Goal: Task Accomplishment & Management: Use online tool/utility

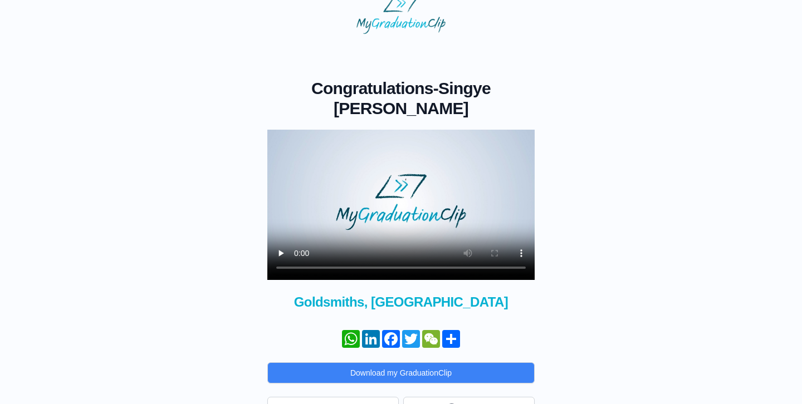
scroll to position [37, 0]
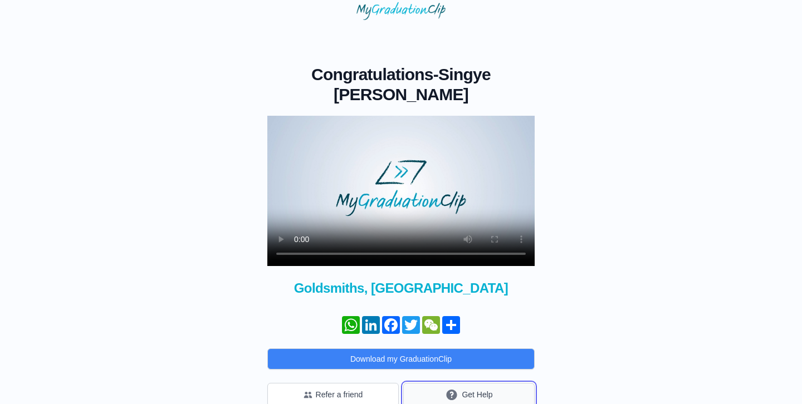
click at [502, 383] on button "Get Help" at bounding box center [468, 395] width 131 height 24
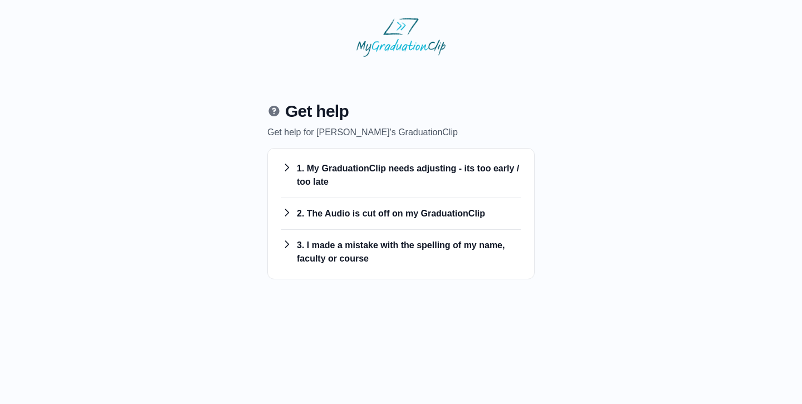
click at [385, 173] on h3 "1. My GraduationClip needs adjusting - its too early / too late" at bounding box center [401, 175] width 240 height 27
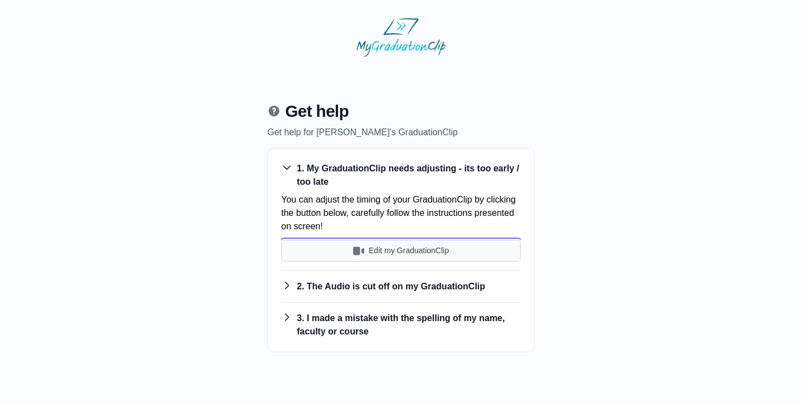
click at [366, 256] on button "Edit my GraduationClip" at bounding box center [401, 251] width 240 height 22
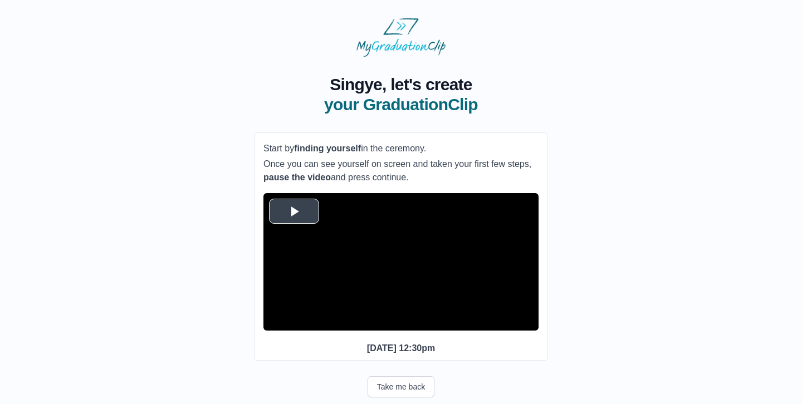
click at [294, 211] on span "Video Player" at bounding box center [294, 211] width 0 height 0
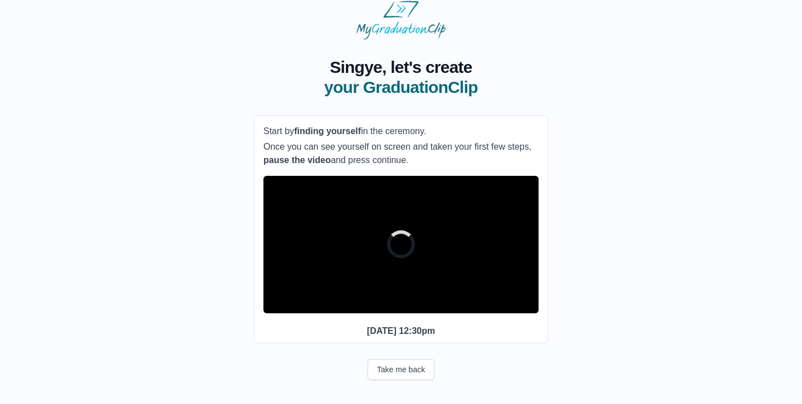
scroll to position [19, 0]
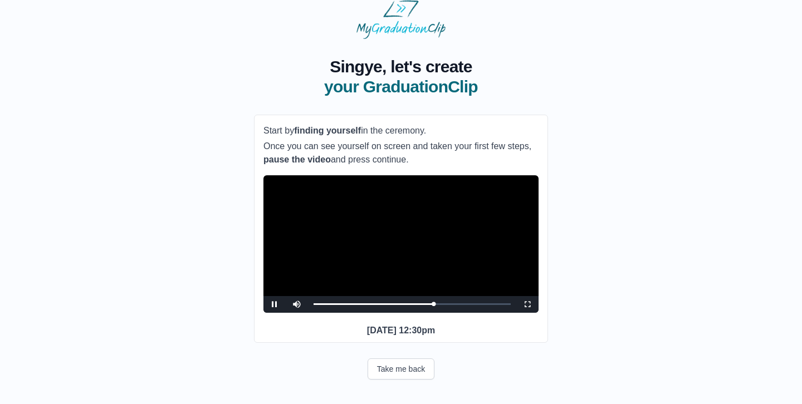
click at [361, 243] on video "Video Player" at bounding box center [400, 244] width 275 height 138
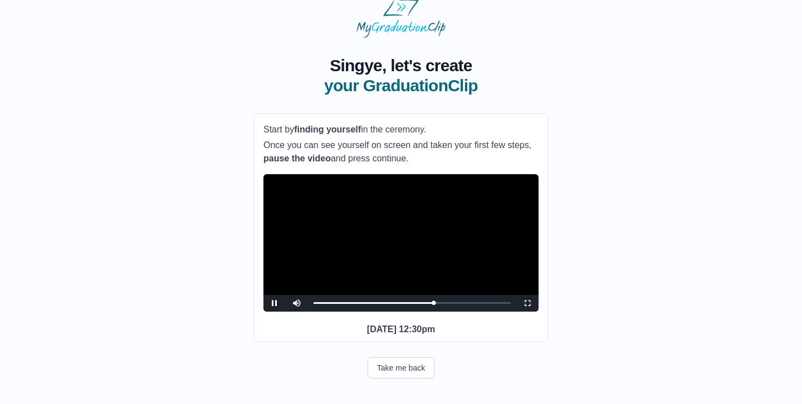
click at [390, 266] on video "Video Player" at bounding box center [400, 243] width 275 height 138
click at [428, 305] on div "31:44" at bounding box center [428, 303] width 1 height 3
click at [430, 251] on video "Video Player" at bounding box center [400, 243] width 275 height 138
click at [399, 379] on button "Take me back" at bounding box center [401, 368] width 67 height 21
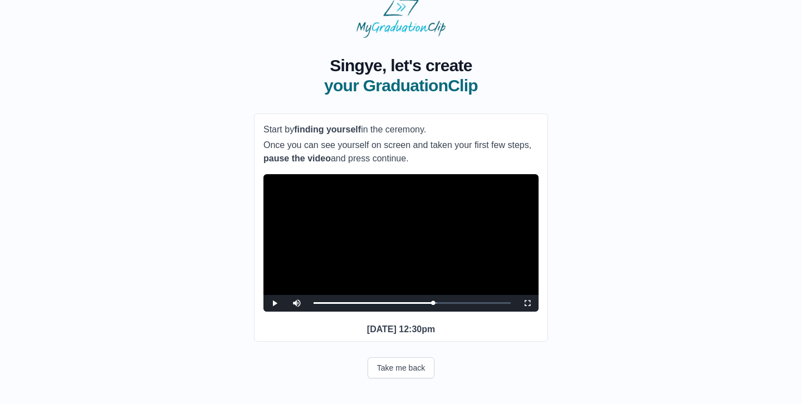
click at [425, 262] on video "Video Player" at bounding box center [400, 243] width 275 height 138
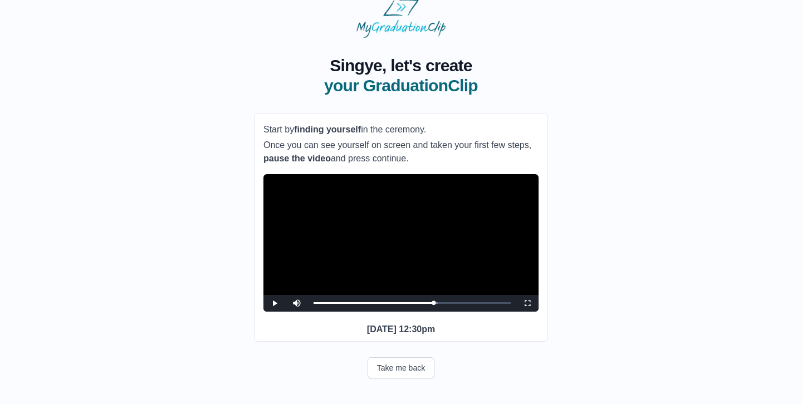
click at [425, 262] on video "Video Player" at bounding box center [400, 243] width 275 height 138
click at [431, 305] on div "33:12 Progress : 0%" at bounding box center [374, 303] width 120 height 3
click at [437, 257] on video "Video Player" at bounding box center [400, 243] width 275 height 138
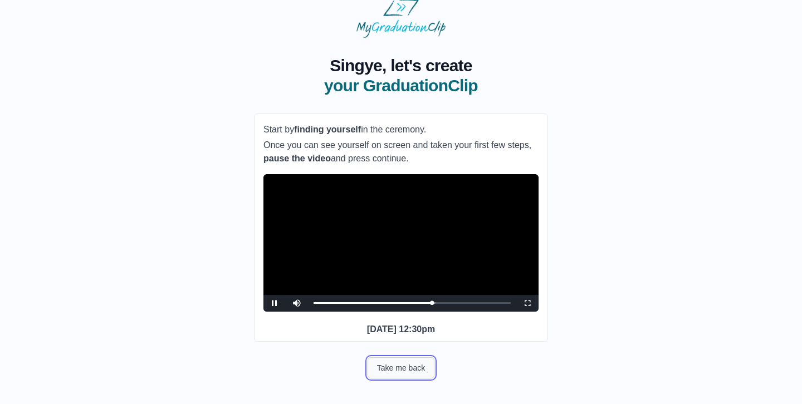
click at [402, 379] on button "Take me back" at bounding box center [401, 368] width 67 height 21
click at [442, 252] on video "Video Player" at bounding box center [400, 243] width 275 height 138
click at [429, 251] on video "Video Player" at bounding box center [400, 243] width 275 height 138
click at [412, 379] on button "Take me back" at bounding box center [401, 368] width 67 height 21
click at [428, 258] on video "Video Player" at bounding box center [400, 243] width 275 height 138
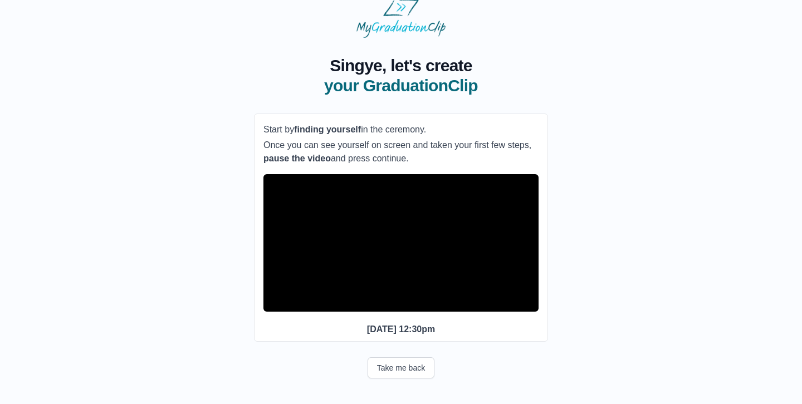
click at [428, 258] on video "Video Player" at bounding box center [400, 243] width 275 height 138
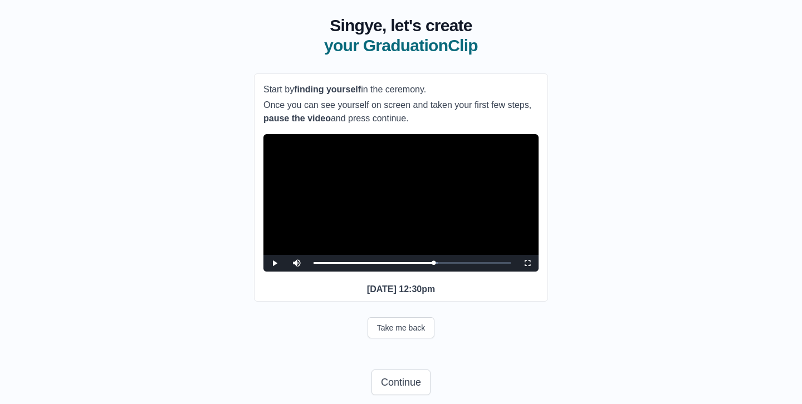
scroll to position [96, 0]
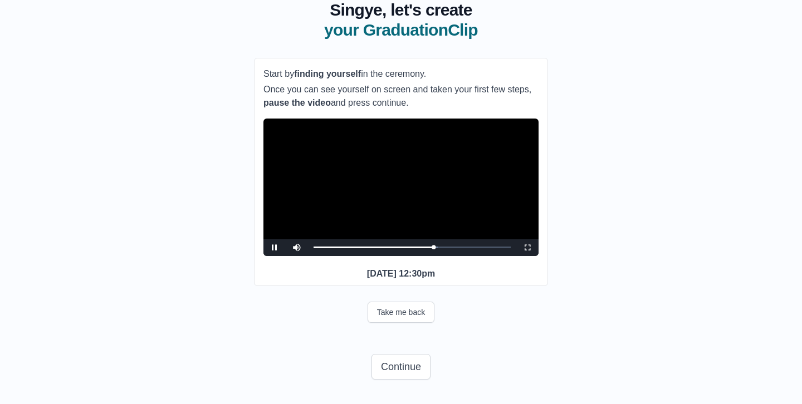
click at [405, 173] on video "Video Player" at bounding box center [400, 188] width 275 height 138
click at [405, 361] on button "Continue" at bounding box center [401, 367] width 59 height 26
click at [405, 193] on video "Video Player" at bounding box center [400, 188] width 275 height 138
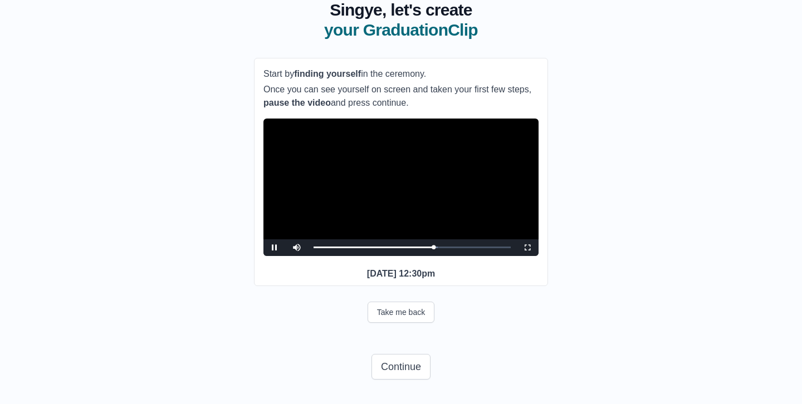
click at [405, 193] on video "Video Player" at bounding box center [400, 188] width 275 height 138
click at [398, 316] on button "Take me back" at bounding box center [401, 312] width 67 height 21
click at [428, 229] on video "Video Player" at bounding box center [400, 188] width 275 height 138
click at [433, 239] on video "Video Player" at bounding box center [400, 188] width 275 height 138
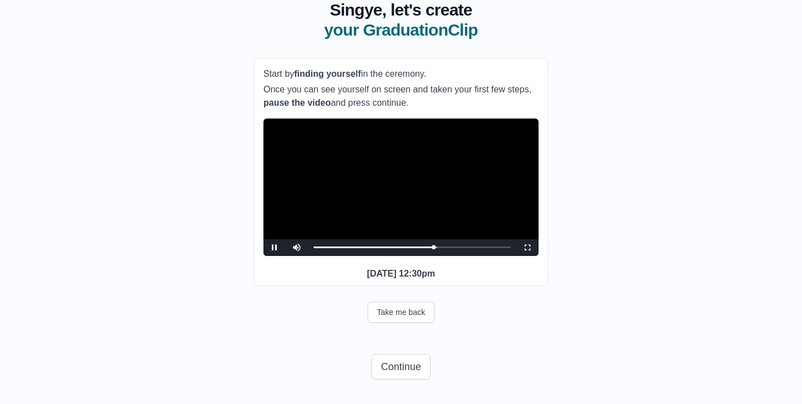
click at [433, 229] on video "Video Player" at bounding box center [400, 188] width 275 height 138
click at [428, 198] on video "Video Player" at bounding box center [400, 188] width 275 height 138
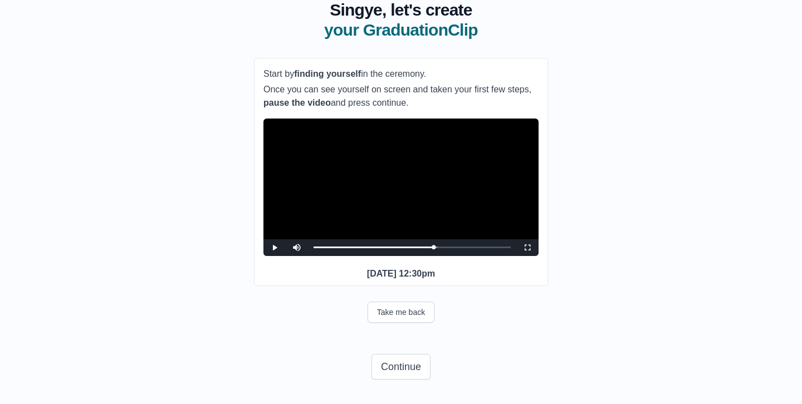
click at [428, 198] on video "Video Player" at bounding box center [400, 188] width 275 height 138
click at [399, 377] on button "Continue" at bounding box center [401, 367] width 59 height 26
click at [419, 373] on button "Continue" at bounding box center [401, 367] width 59 height 26
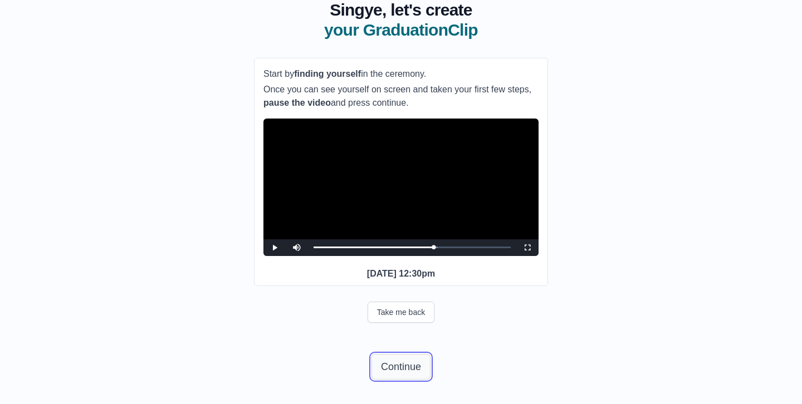
click at [413, 358] on button "Continue" at bounding box center [401, 367] width 59 height 26
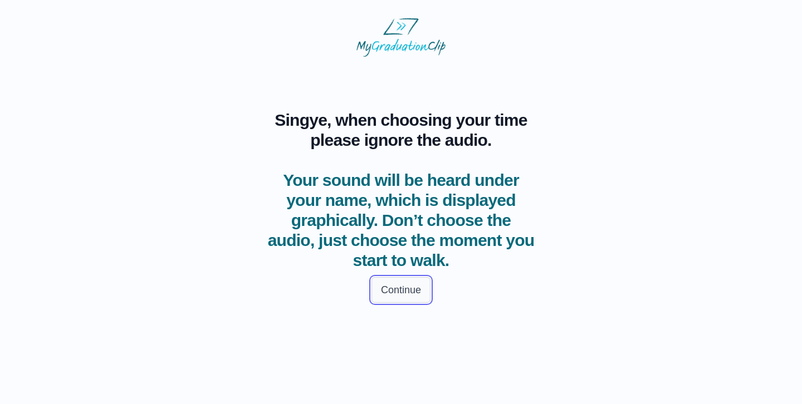
click at [402, 288] on button "Continue" at bounding box center [401, 290] width 59 height 26
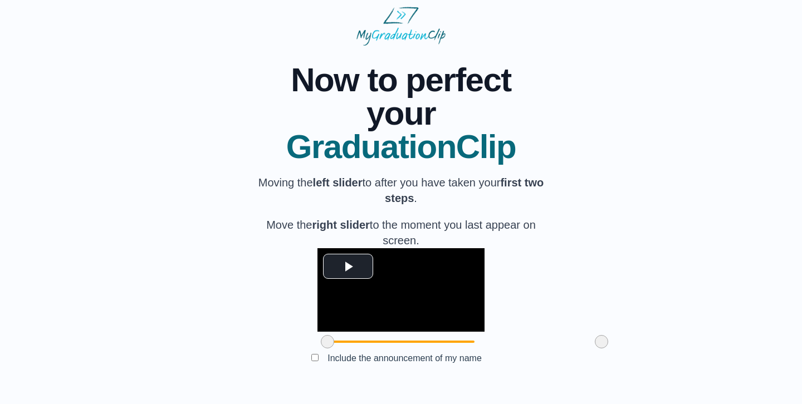
scroll to position [93, 0]
click at [348, 266] on span "Video Player" at bounding box center [348, 266] width 0 height 0
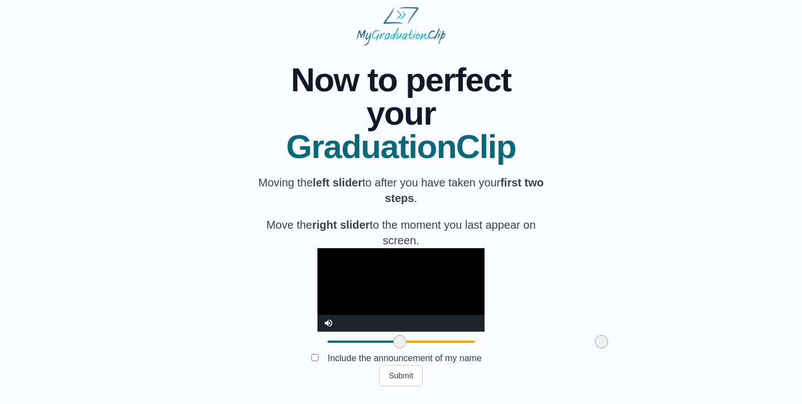
drag, startPoint x: 261, startPoint y: 343, endPoint x: 334, endPoint y: 342, distance: 73.0
click at [393, 340] on span at bounding box center [399, 341] width 13 height 13
click at [348, 248] on video "Video Player" at bounding box center [400, 290] width 167 height 84
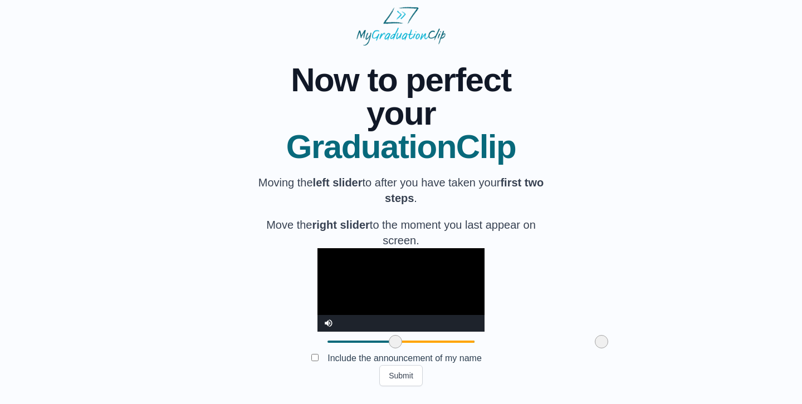
click at [389, 341] on span at bounding box center [395, 341] width 13 height 13
click at [367, 254] on video "Video Player" at bounding box center [400, 290] width 167 height 84
click at [390, 340] on span at bounding box center [396, 341] width 13 height 13
click at [351, 272] on video "Video Player" at bounding box center [400, 290] width 167 height 84
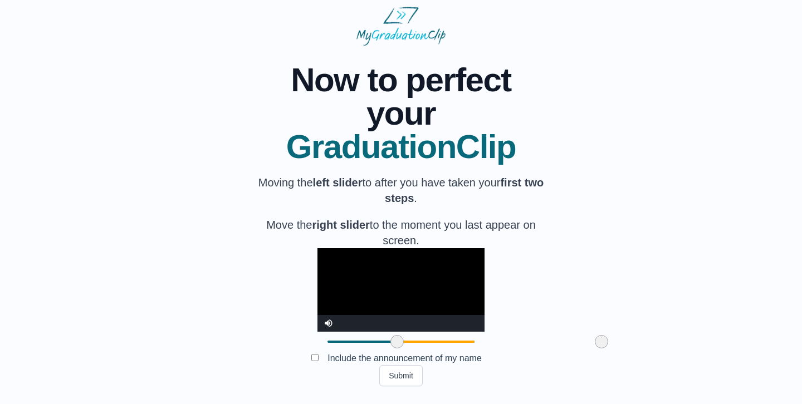
click at [465, 266] on video "Video Player" at bounding box center [400, 290] width 167 height 84
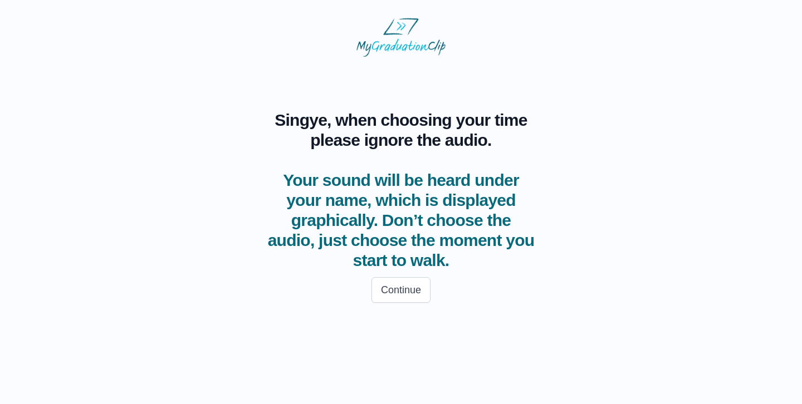
scroll to position [0, 0]
click at [400, 294] on button "Continue" at bounding box center [401, 290] width 59 height 26
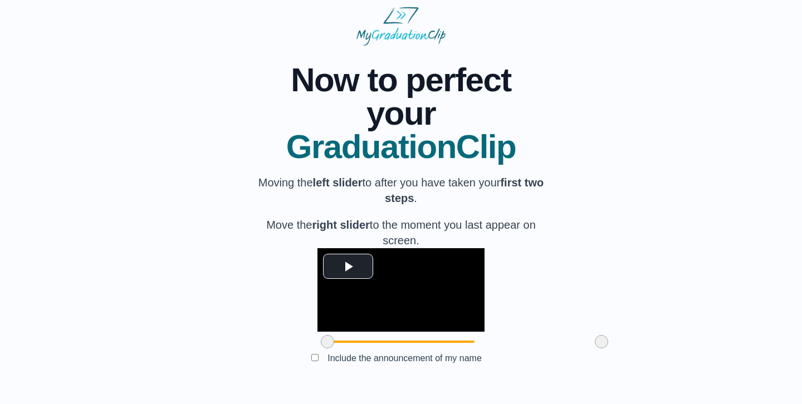
scroll to position [93, 0]
click at [348, 266] on span "Video Player" at bounding box center [348, 266] width 0 height 0
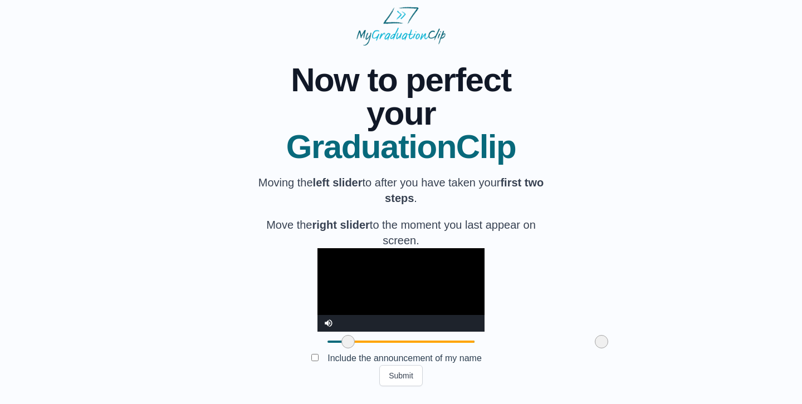
scroll to position [0, 0]
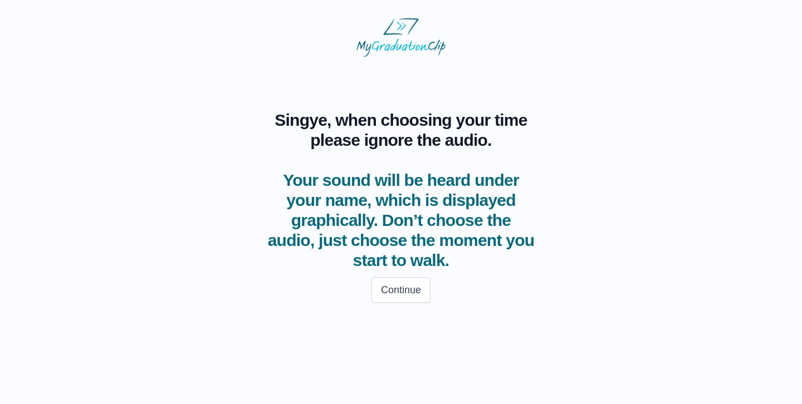
drag, startPoint x: 270, startPoint y: 342, endPoint x: 304, endPoint y: 341, distance: 34.0
click at [405, 285] on button "Continue" at bounding box center [401, 290] width 59 height 26
click at [402, 293] on button "Continue" at bounding box center [401, 290] width 59 height 26
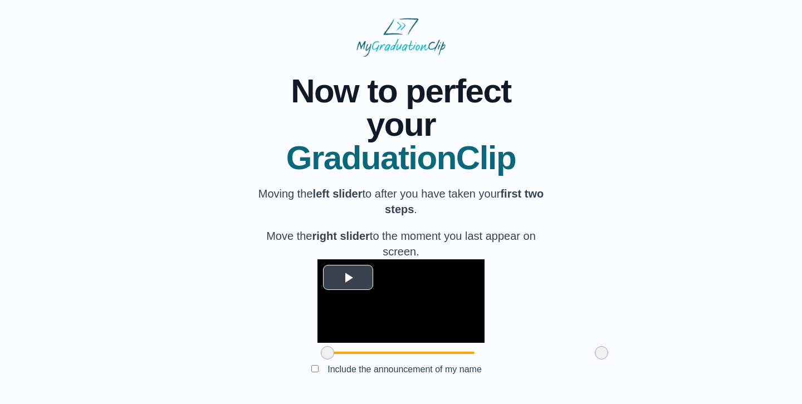
scroll to position [93, 0]
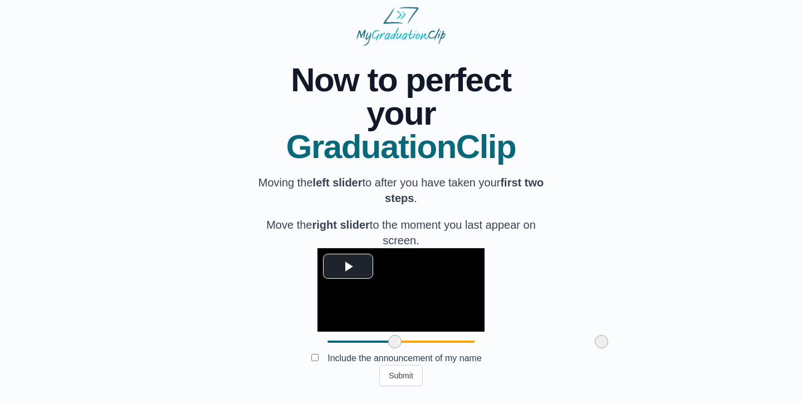
drag, startPoint x: 265, startPoint y: 342, endPoint x: 332, endPoint y: 341, distance: 67.4
click at [388, 341] on span at bounding box center [394, 341] width 13 height 13
click at [407, 270] on video "Video Player" at bounding box center [400, 290] width 167 height 84
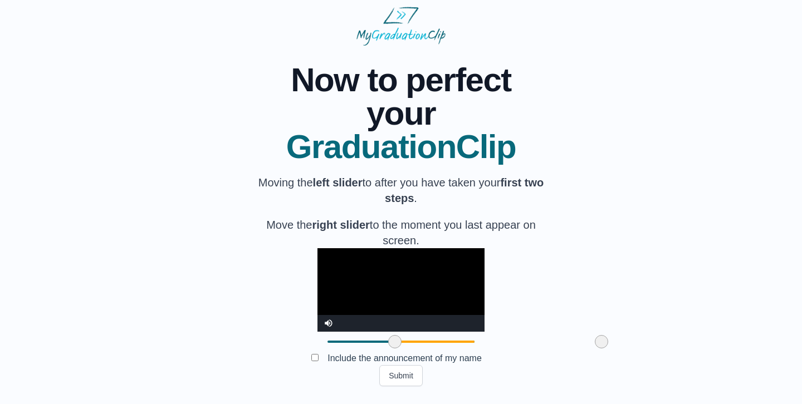
drag, startPoint x: 540, startPoint y: 342, endPoint x: 568, endPoint y: 336, distance: 29.1
click at [568, 336] on div "**********" at bounding box center [401, 216] width 766 height 341
click at [419, 276] on video "Video Player" at bounding box center [400, 290] width 167 height 84
drag, startPoint x: 539, startPoint y: 343, endPoint x: 550, endPoint y: 340, distance: 11.5
click at [550, 340] on div "**********" at bounding box center [401, 216] width 766 height 341
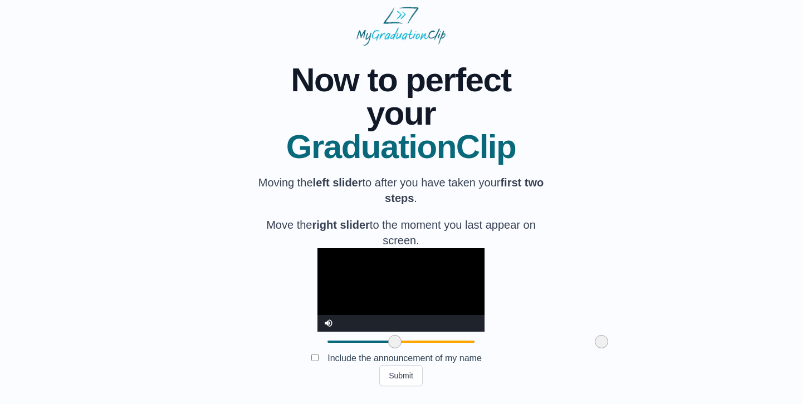
click at [442, 263] on video "Video Player" at bounding box center [400, 290] width 167 height 84
click at [485, 293] on video "Video Player" at bounding box center [400, 290] width 167 height 84
click at [388, 342] on span at bounding box center [394, 341] width 13 height 13
click at [390, 341] on span at bounding box center [396, 341] width 13 height 13
click at [409, 260] on video "Video Player" at bounding box center [400, 290] width 167 height 84
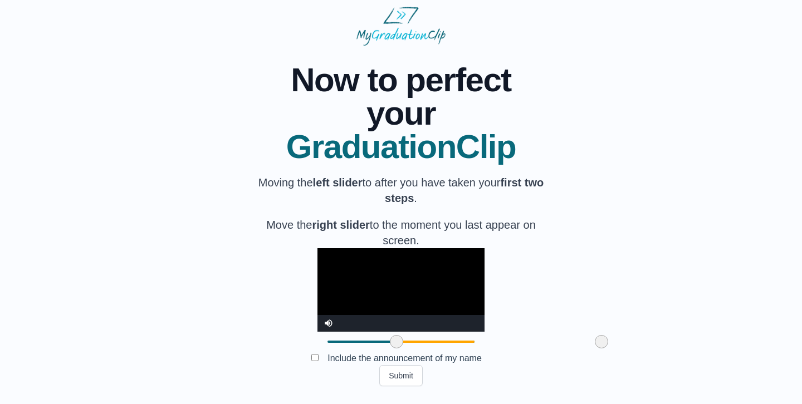
drag, startPoint x: 539, startPoint y: 343, endPoint x: 548, endPoint y: 343, distance: 9.5
click at [548, 343] on div "**********" at bounding box center [401, 216] width 766 height 341
click at [455, 276] on video "Video Player" at bounding box center [400, 290] width 167 height 84
click at [485, 272] on video "Video Player" at bounding box center [400, 290] width 167 height 84
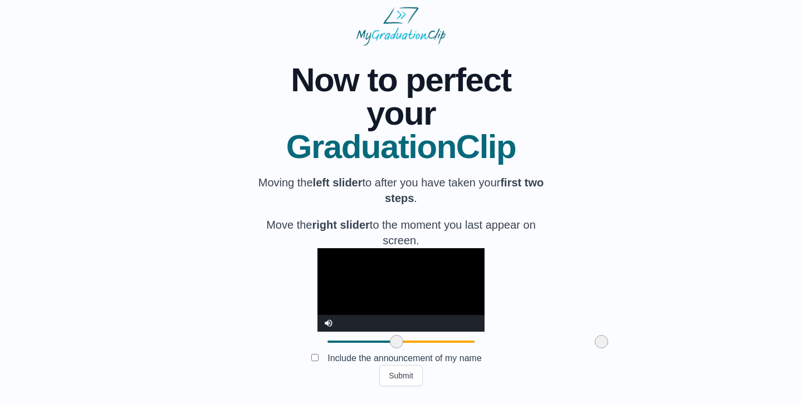
click at [485, 272] on video "Video Player" at bounding box center [400, 290] width 167 height 84
drag, startPoint x: 539, startPoint y: 343, endPoint x: 571, endPoint y: 341, distance: 32.3
click at [571, 341] on div "**********" at bounding box center [401, 216] width 766 height 341
click at [401, 248] on video "Video Player" at bounding box center [400, 290] width 167 height 84
click at [379, 301] on video "Video Player" at bounding box center [400, 290] width 167 height 84
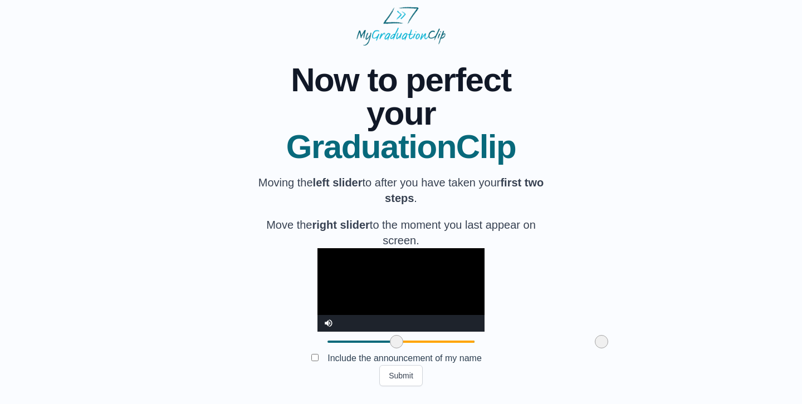
click at [379, 301] on video "Video Player" at bounding box center [400, 290] width 167 height 84
drag, startPoint x: 331, startPoint y: 343, endPoint x: 340, endPoint y: 343, distance: 8.9
click at [399, 343] on span at bounding box center [405, 341] width 13 height 13
click at [383, 282] on video "Video Player" at bounding box center [400, 290] width 167 height 84
click at [397, 339] on span at bounding box center [403, 341] width 13 height 13
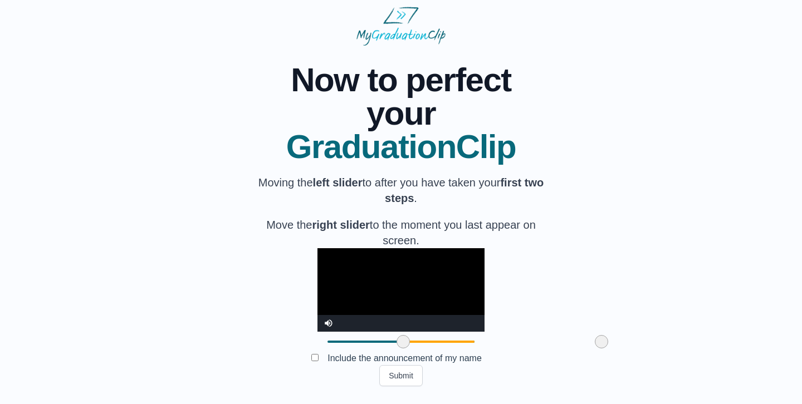
click at [353, 280] on video "Video Player" at bounding box center [400, 290] width 167 height 84
drag, startPoint x: 539, startPoint y: 340, endPoint x: 556, endPoint y: 333, distance: 19.5
click at [556, 333] on div "**********" at bounding box center [401, 216] width 766 height 341
click at [462, 266] on video "Video Player" at bounding box center [400, 290] width 167 height 84
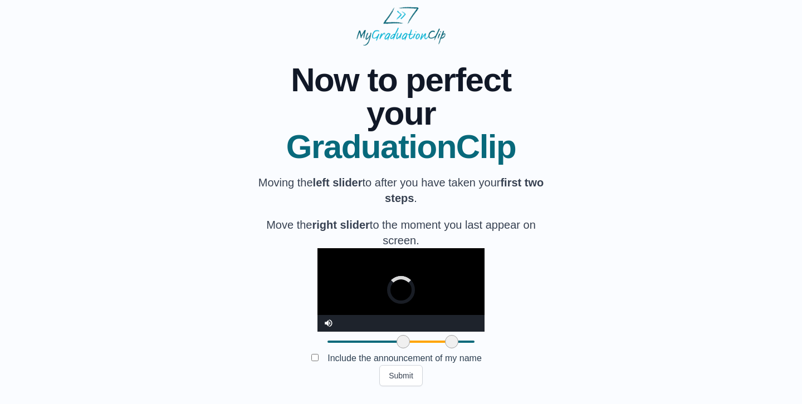
drag, startPoint x: 540, startPoint y: 341, endPoint x: 390, endPoint y: 340, distance: 150.4
click at [445, 340] on span at bounding box center [451, 341] width 13 height 13
click at [372, 255] on video "Video Player" at bounding box center [400, 290] width 167 height 84
drag, startPoint x: 389, startPoint y: 340, endPoint x: 576, endPoint y: 332, distance: 186.8
click at [575, 333] on div "**********" at bounding box center [401, 216] width 766 height 341
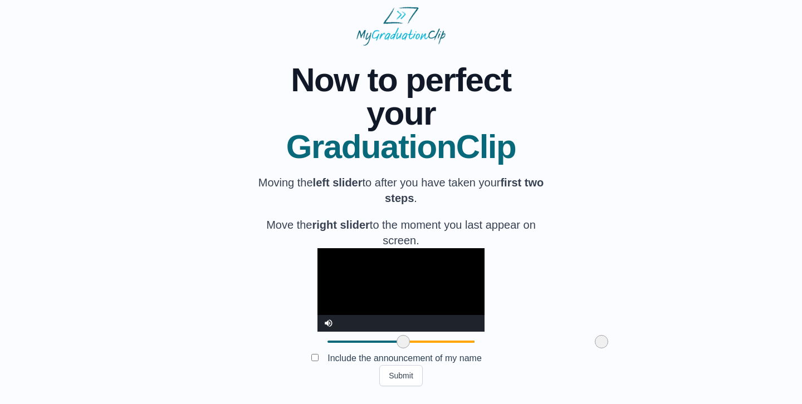
click at [334, 248] on video "Video Player" at bounding box center [400, 290] width 167 height 84
click at [412, 380] on button "Submit" at bounding box center [400, 375] width 43 height 21
